Goal: Information Seeking & Learning: Compare options

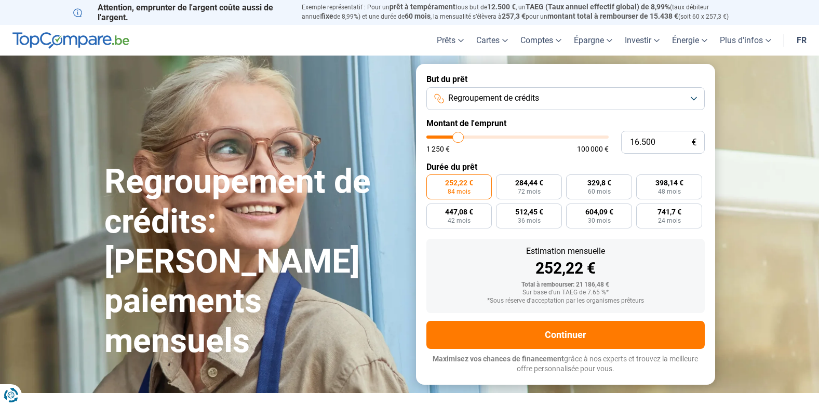
type input "16.000"
type input "16000"
type input "15.000"
type input "15000"
type input "14.500"
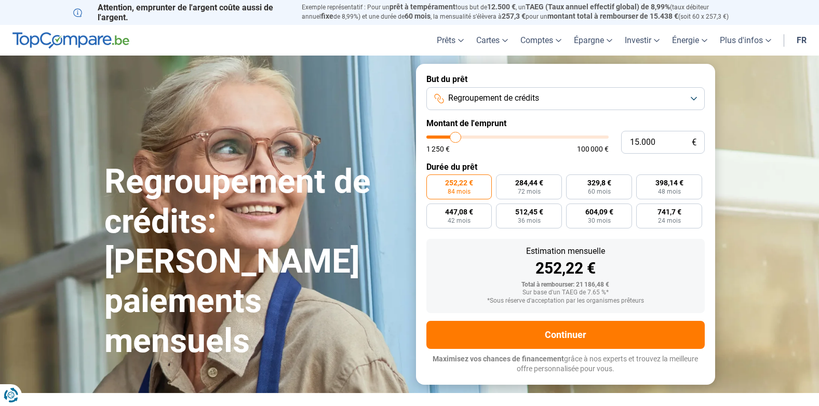
type input "14500"
type input "13.500"
type input "13500"
type input "13.000"
type input "13000"
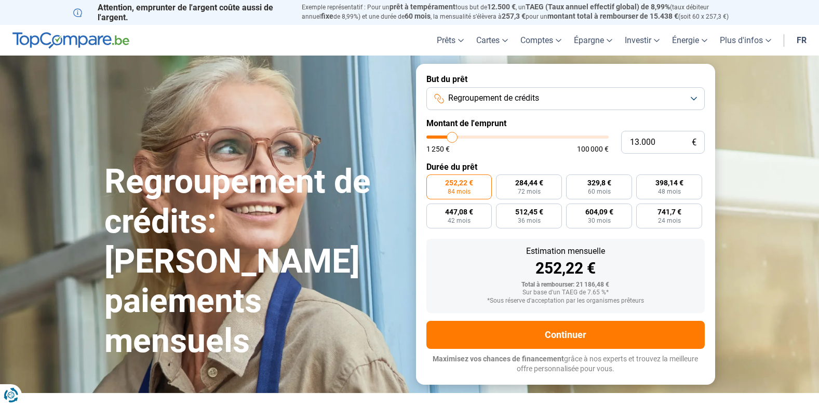
type input "12.000"
type input "12000"
type input "11.500"
type input "11500"
type input "10.500"
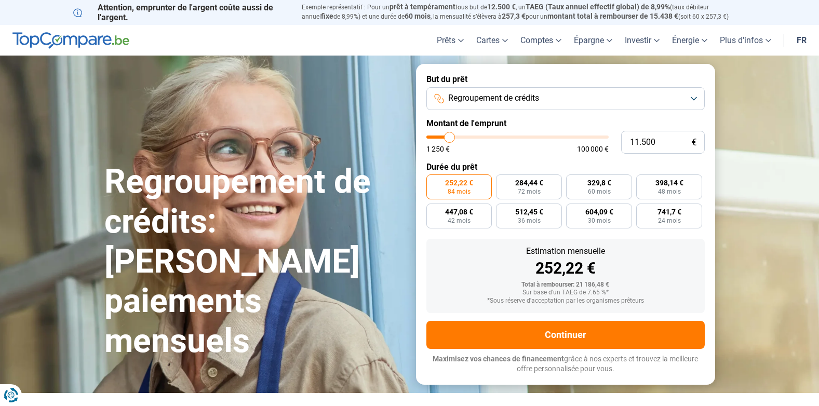
type input "10500"
type input "11.250"
type input "11250"
type input "12.000"
type input "12000"
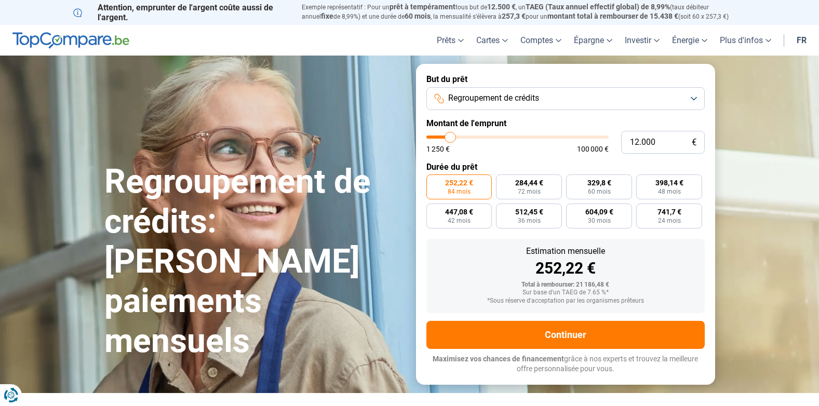
type input "12.750"
type input "12750"
type input "12.000"
type input "12000"
type input "11.500"
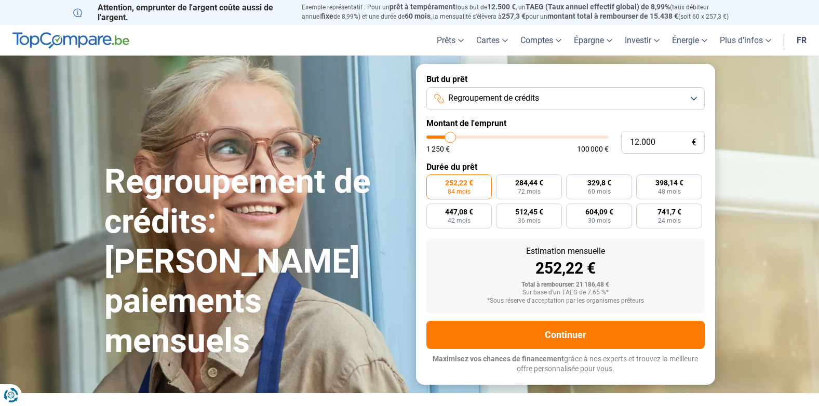
type input "11500"
type input "10.500"
type input "10500"
type input "11.250"
type input "11250"
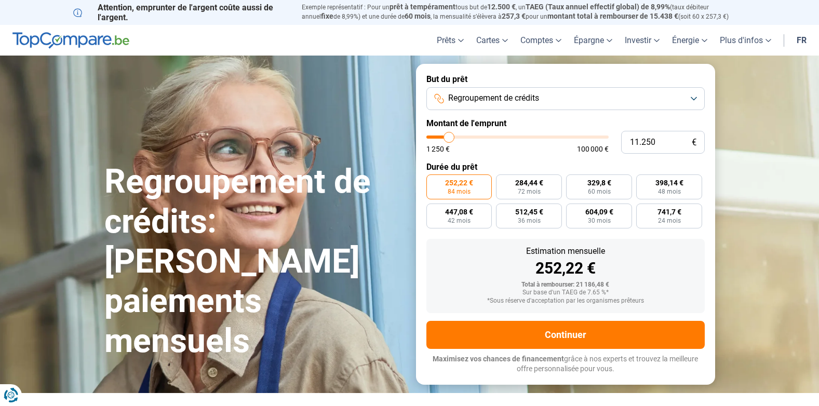
click at [449, 139] on input "range" at bounding box center [518, 137] width 182 height 3
radio input "true"
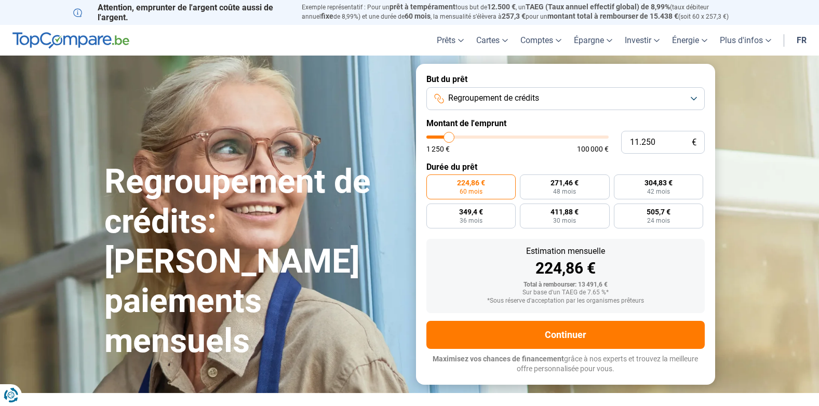
type input "12.000"
type input "12000"
type input "11.500"
type input "11500"
type input "12.000"
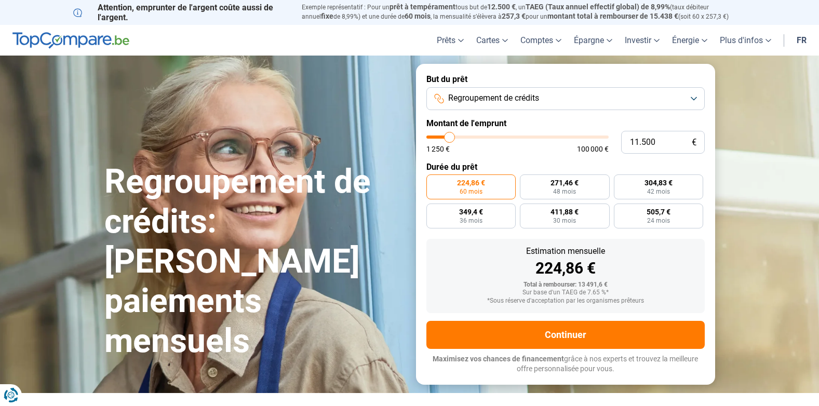
type input "12000"
type input "11.500"
type input "11500"
type input "10.500"
type input "10500"
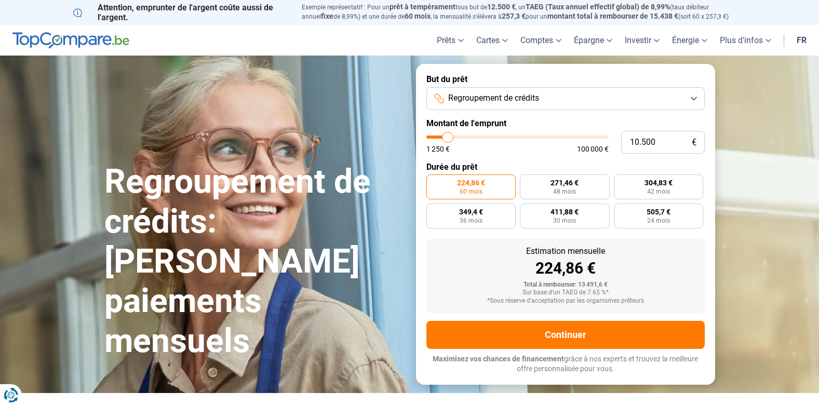
type input "10.000"
type input "10000"
type input "9.000"
type input "9000"
type input "9.750"
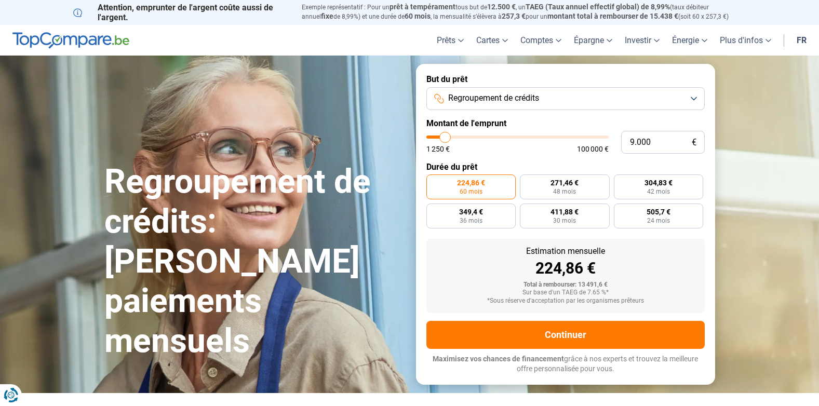
type input "9750"
type input "10.500"
type input "10500"
type input "11.250"
type input "11250"
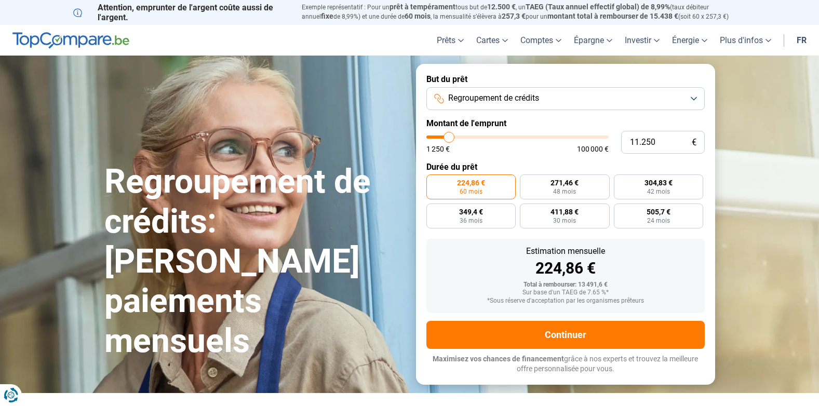
type input "10.500"
type input "10500"
type input "11.250"
type input "11250"
type input "12.000"
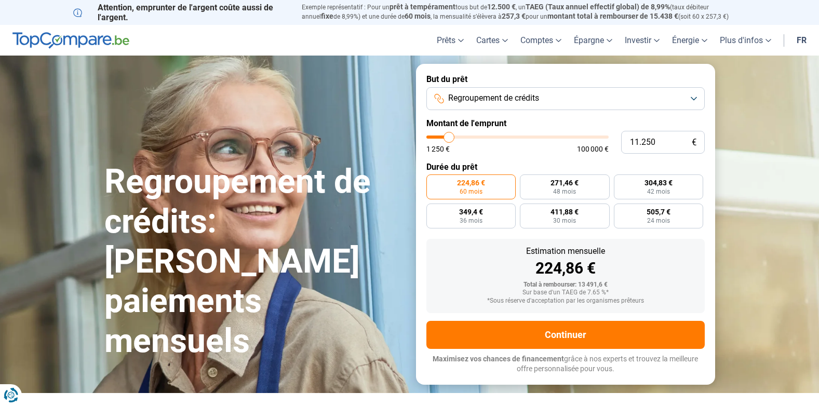
type input "12000"
type input "12.750"
type input "12750"
type input "12.000"
type input "12000"
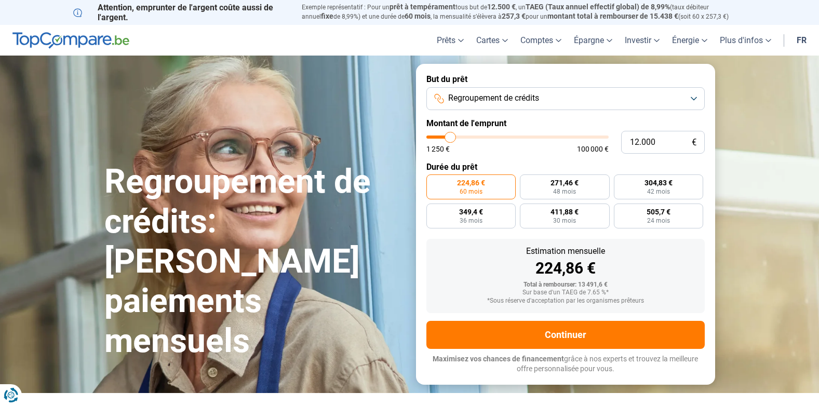
type input "11.500"
type input "11500"
type input "10.500"
type input "10500"
type input "11.250"
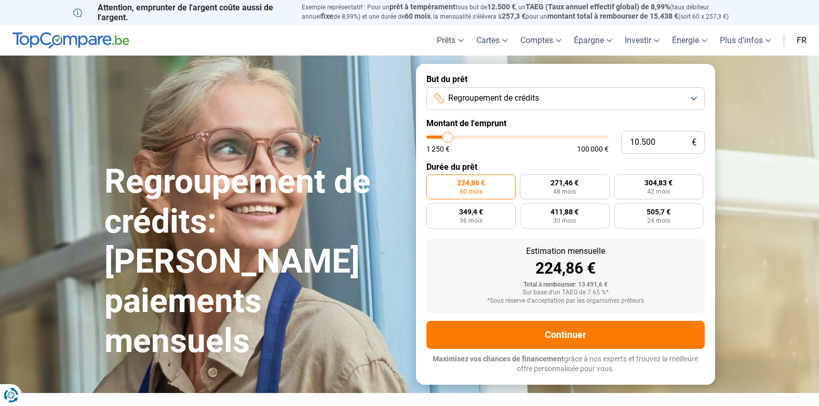
type input "11250"
click at [449, 139] on input "range" at bounding box center [518, 137] width 182 height 3
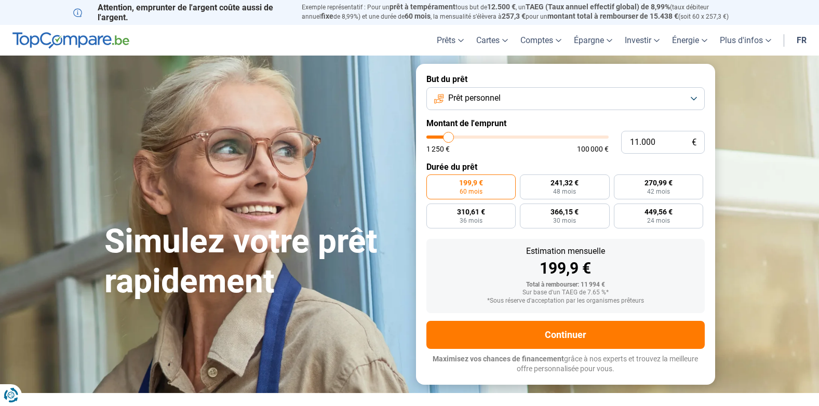
type input "11000"
click at [449, 137] on input "range" at bounding box center [518, 137] width 182 height 3
click at [562, 221] on span "30 mois" at bounding box center [564, 221] width 23 height 6
click at [527, 210] on input "402,73 € 30 mois" at bounding box center [523, 207] width 7 height 7
radio input "true"
